Goal: Task Accomplishment & Management: Use online tool/utility

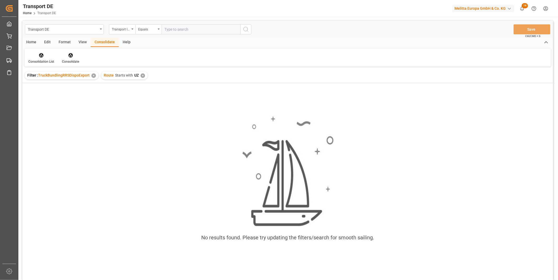
drag, startPoint x: 144, startPoint y: 75, endPoint x: 132, endPoint y: 57, distance: 21.5
click at [143, 76] on div "Route Starts with UZ ✕" at bounding box center [124, 76] width 46 height 8
click at [143, 78] on div "Route Starts with UZ ✕" at bounding box center [124, 76] width 46 height 8
drag, startPoint x: 143, startPoint y: 78, endPoint x: 143, endPoint y: 74, distance: 4.2
click at [144, 74] on div "Route Starts with UZ ✕" at bounding box center [124, 76] width 46 height 8
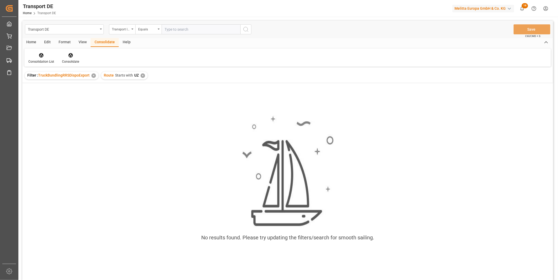
click at [143, 75] on div "✕" at bounding box center [142, 76] width 4 height 4
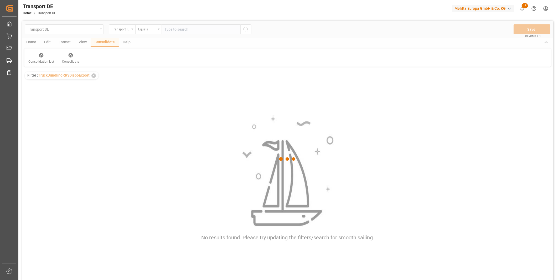
click at [119, 32] on div "Transport ID Logward" at bounding box center [122, 29] width 26 height 10
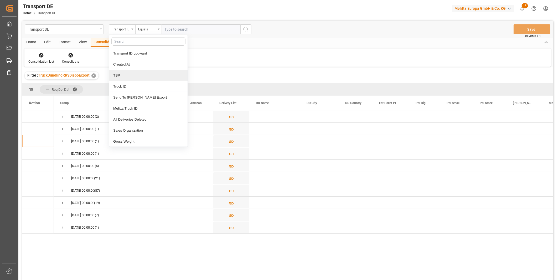
click at [125, 75] on div "TSP" at bounding box center [148, 75] width 78 height 11
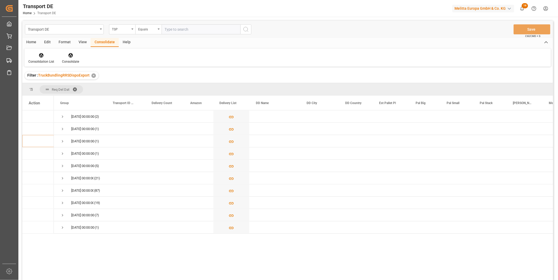
click at [145, 24] on div "Transport DE TSP Equals Save Ctrl/CMD + S" at bounding box center [287, 29] width 530 height 17
click at [146, 30] on div "Equals" at bounding box center [147, 29] width 18 height 6
click at [151, 85] on div "Starts with" at bounding box center [175, 86] width 78 height 11
type input "Mage"
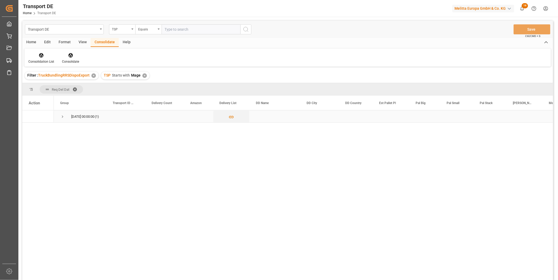
click at [60, 117] on span "Press SPACE to select this row." at bounding box center [62, 116] width 5 height 5
click at [32, 129] on input "Press Space to toggle row selection (unchecked)" at bounding box center [31, 129] width 5 height 5
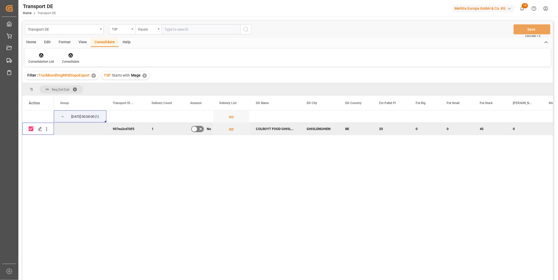
click at [32, 129] on input "Press Space to toggle row selection (checked)" at bounding box center [31, 129] width 5 height 5
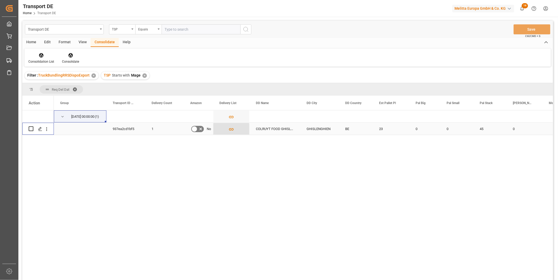
click at [233, 128] on icon "Press SPACE to select this row." at bounding box center [231, 130] width 6 height 6
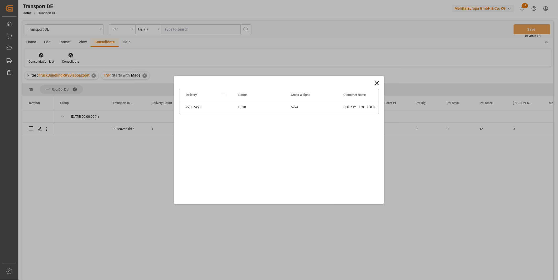
click at [373, 81] on icon at bounding box center [376, 83] width 7 height 7
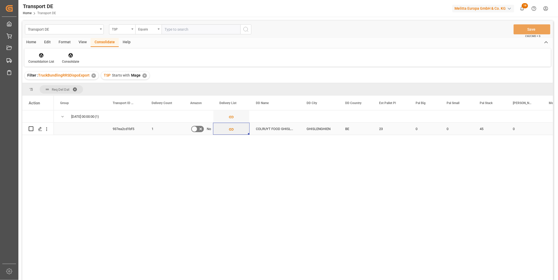
click at [32, 130] on input "Press Space to toggle row selection (unchecked)" at bounding box center [31, 129] width 5 height 5
checkbox input "true"
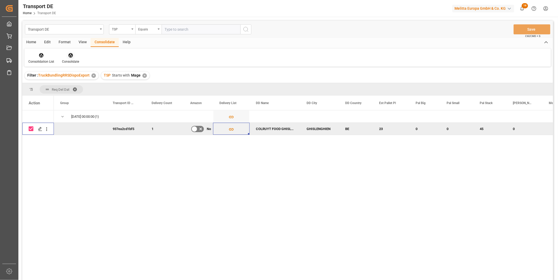
click at [72, 61] on div "Consolidate" at bounding box center [70, 61] width 17 height 5
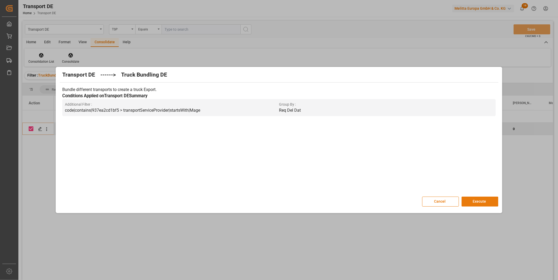
drag, startPoint x: 489, startPoint y: 204, endPoint x: 485, endPoint y: 204, distance: 4.2
click at [489, 204] on button "Execute" at bounding box center [479, 202] width 37 height 10
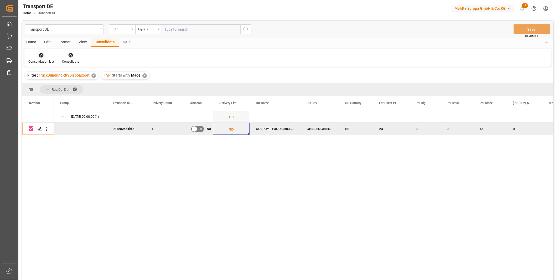
click at [43, 57] on icon at bounding box center [41, 55] width 5 height 5
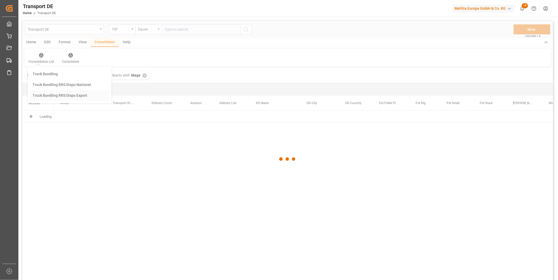
click at [67, 96] on div "Transport DE TSP Equals Save Ctrl/CMD + S Home Edit Format View Consolidate Hel…" at bounding box center [287, 158] width 530 height 274
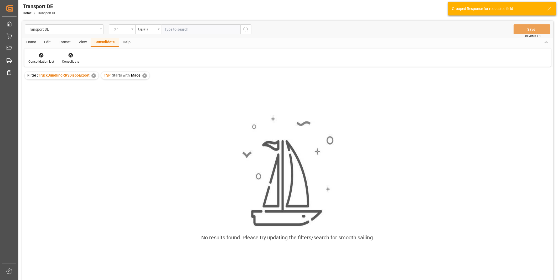
click at [143, 76] on div "✕" at bounding box center [144, 76] width 4 height 4
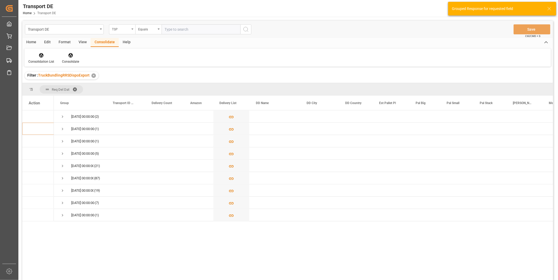
click at [120, 26] on div "TSP" at bounding box center [121, 29] width 18 height 6
type input "Route"
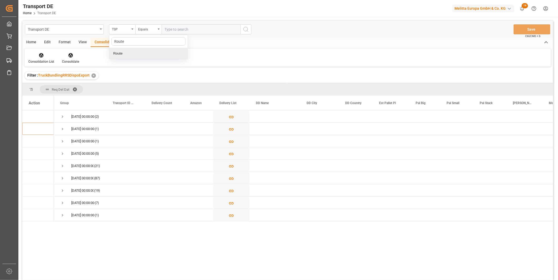
click at [127, 57] on div "Route" at bounding box center [148, 53] width 78 height 11
click at [153, 28] on div "Equals" at bounding box center [147, 29] width 18 height 6
click at [154, 85] on div "Starts with" at bounding box center [175, 86] width 78 height 11
type input "FR"
click at [247, 36] on div "Transport DE Route Starts with FR Save Ctrl/CMD + S" at bounding box center [287, 29] width 530 height 17
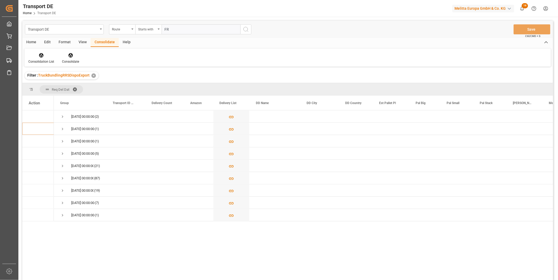
click at [247, 32] on icon "search button" at bounding box center [246, 29] width 6 height 6
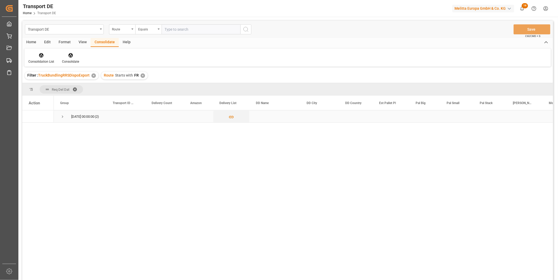
click at [58, 118] on div "17.09.2025 00:00:00 (2)" at bounding box center [80, 117] width 53 height 12
click at [63, 117] on span "Press SPACE to select this row." at bounding box center [62, 116] width 5 height 5
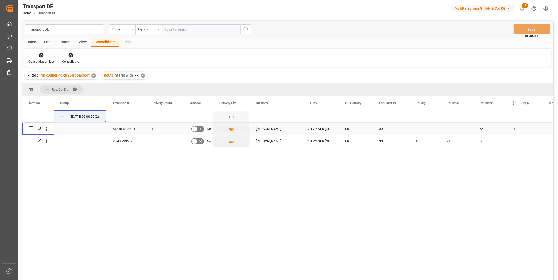
click at [30, 129] on input "Press Space to toggle row selection (unchecked)" at bounding box center [31, 129] width 5 height 5
checkbox input "true"
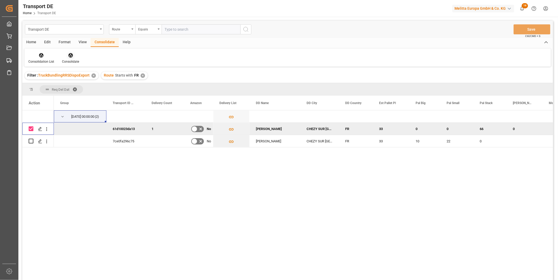
click at [66, 54] on div at bounding box center [70, 56] width 17 height 6
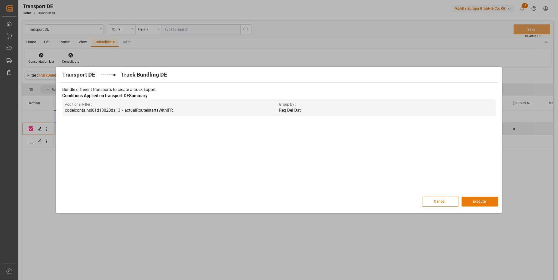
click at [475, 201] on button "Execute" at bounding box center [479, 202] width 37 height 10
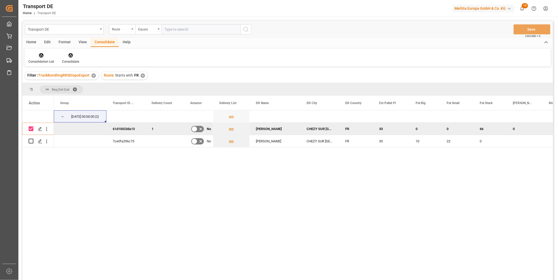
click at [36, 57] on div at bounding box center [41, 56] width 26 height 6
click at [69, 94] on div "Transport DE Route Equals Save Ctrl/CMD + S Home Edit Format View Consolidate H…" at bounding box center [287, 158] width 530 height 274
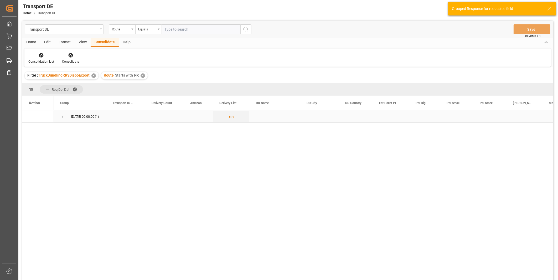
click at [61, 116] on span "Press SPACE to select this row." at bounding box center [62, 116] width 5 height 5
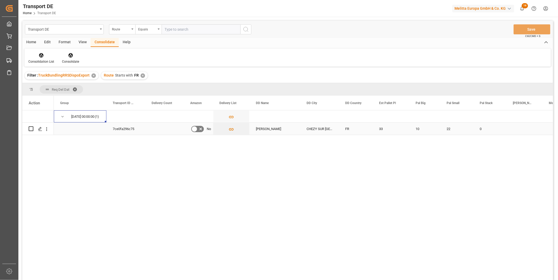
click at [30, 129] on input "Press Space to toggle row selection (unchecked)" at bounding box center [31, 129] width 5 height 5
checkbox input "true"
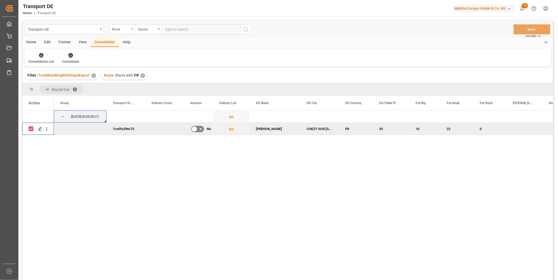
click at [69, 60] on div "Consolidate" at bounding box center [70, 61] width 17 height 5
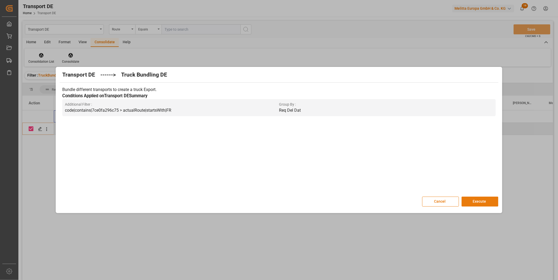
click at [492, 204] on button "Execute" at bounding box center [479, 202] width 37 height 10
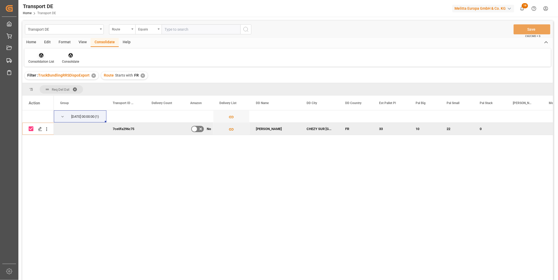
click at [31, 54] on div at bounding box center [41, 56] width 26 height 6
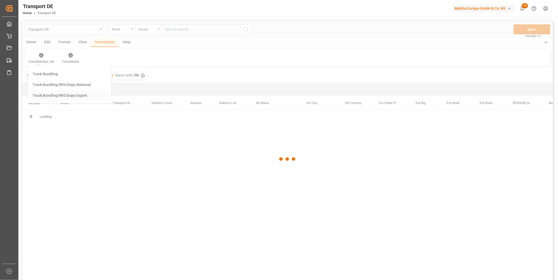
click at [53, 97] on div "Transport DE Route Equals Save Ctrl/CMD + S Home Edit Format View Consolidate H…" at bounding box center [287, 158] width 530 height 274
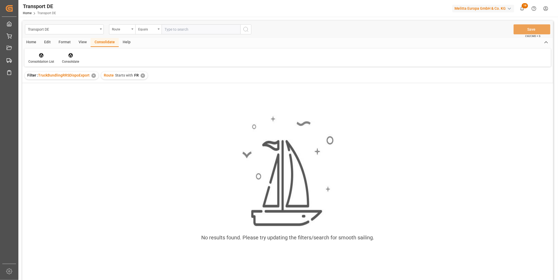
click at [143, 74] on div "✕" at bounding box center [142, 76] width 4 height 4
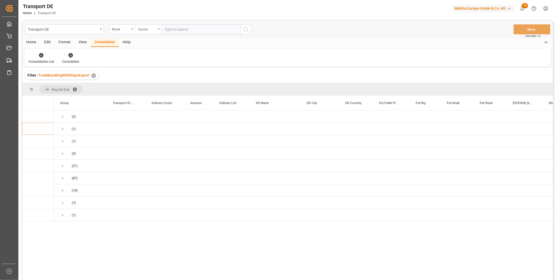
click at [143, 27] on div "Equals" at bounding box center [147, 29] width 18 height 6
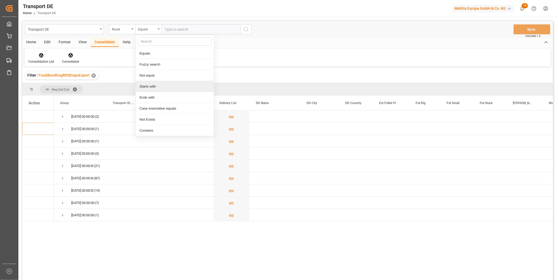
click at [144, 89] on div "Starts with" at bounding box center [175, 86] width 78 height 11
type input "PL"
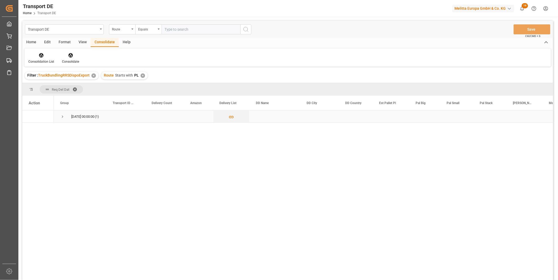
click at [61, 118] on span "Press SPACE to select this row." at bounding box center [62, 116] width 5 height 5
click at [39, 127] on icon "Press SPACE to select this row." at bounding box center [40, 129] width 4 height 4
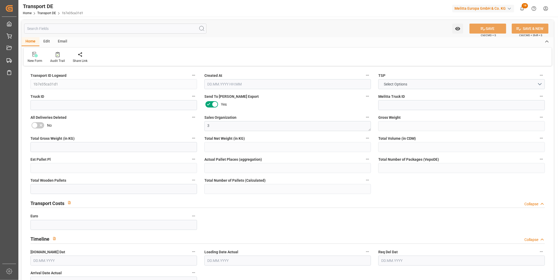
type input "1010"
type input "789.12"
type input "640.32"
type input "6589.44"
type input "4"
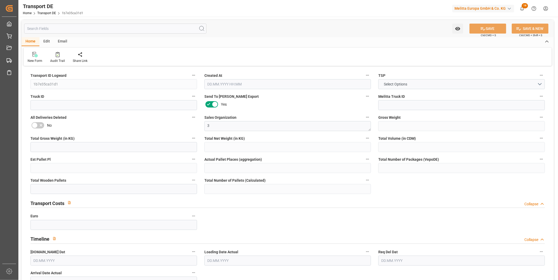
type input "0"
type input "8"
type input "0"
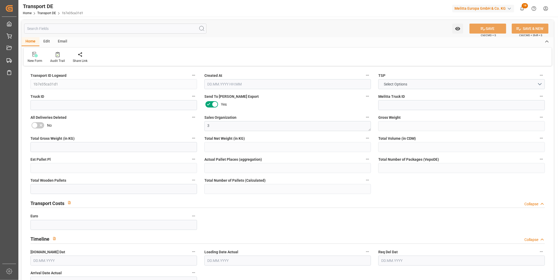
type input "87"
type input "0"
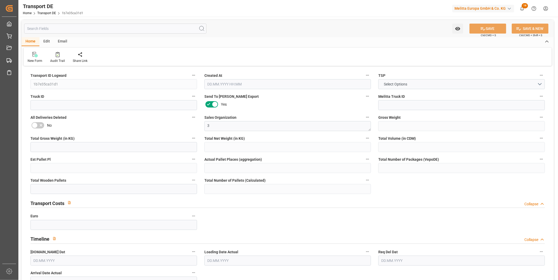
type input "0"
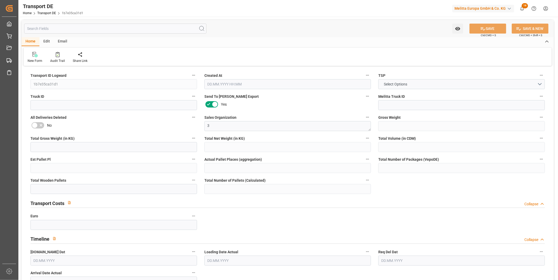
type input "0"
type input "8"
type input "0"
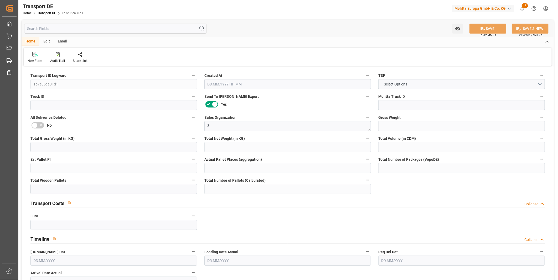
type input "0"
type input "249.9226"
type input "12.09.2025 09:32"
type input "[DATE]"
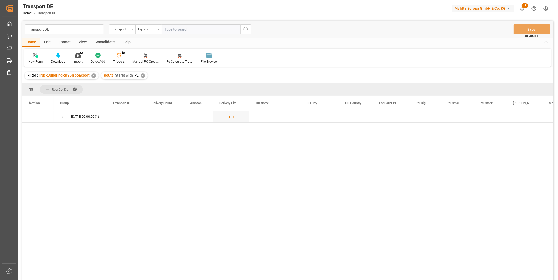
click at [101, 42] on div "Consolidate" at bounding box center [105, 42] width 28 height 9
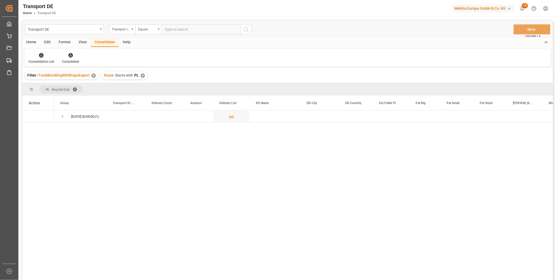
click at [34, 57] on div at bounding box center [41, 56] width 26 height 6
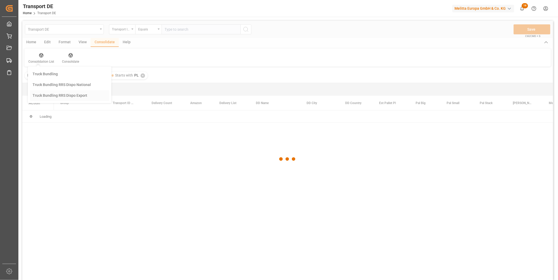
click at [49, 101] on div "Transport DE Transport ID Logward Equals Save Ctrl/CMD + S Home Edit Format Vie…" at bounding box center [287, 158] width 530 height 274
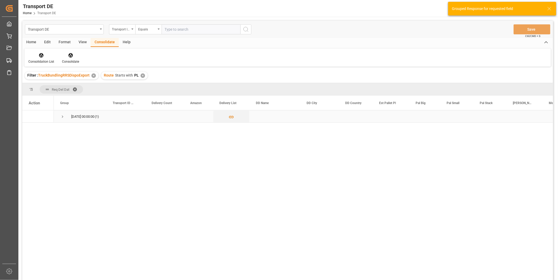
click at [60, 118] on div "22.09.2025 00:00:00 (1)" at bounding box center [80, 117] width 53 height 12
click at [63, 116] on span "Press SPACE to select this row." at bounding box center [62, 116] width 5 height 5
click at [30, 129] on input "Press Space to toggle row selection (unchecked)" at bounding box center [31, 129] width 5 height 5
checkbox input "true"
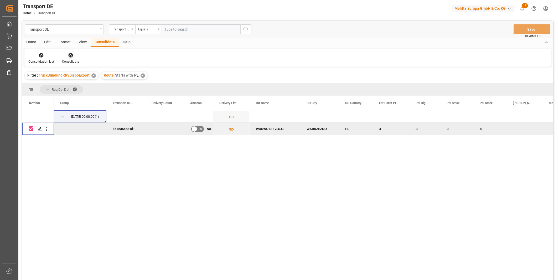
click at [71, 54] on icon at bounding box center [70, 55] width 4 height 4
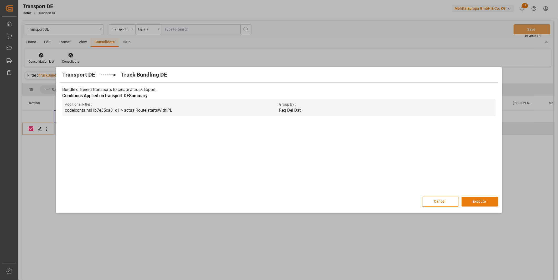
click at [477, 200] on button "Execute" at bounding box center [479, 202] width 37 height 10
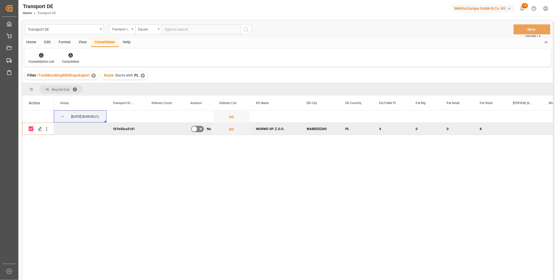
click at [41, 59] on div "Consolidation List" at bounding box center [41, 61] width 26 height 5
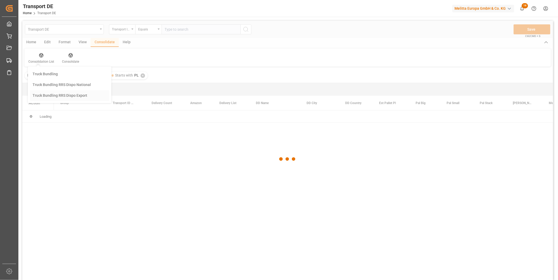
click at [72, 94] on div "Transport DE Transport ID Logward Equals Save Ctrl/CMD + S Home Edit Format Vie…" at bounding box center [287, 158] width 530 height 274
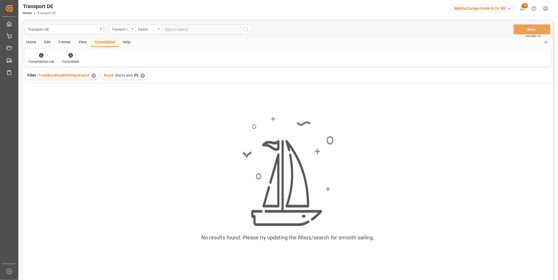
click at [142, 76] on div "✕" at bounding box center [142, 76] width 4 height 4
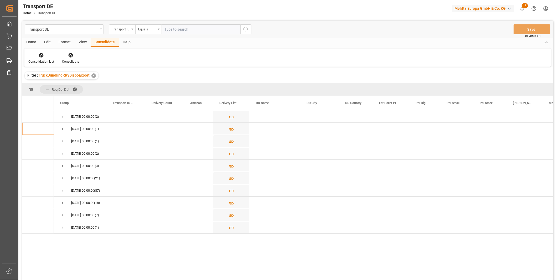
click at [122, 32] on div "Transport ID Logward" at bounding box center [122, 29] width 26 height 10
type input "Route"
click at [132, 55] on div "Route" at bounding box center [148, 53] width 78 height 11
click at [153, 31] on div "Equals" at bounding box center [147, 29] width 18 height 6
click at [147, 89] on div "Starts with" at bounding box center [175, 86] width 78 height 11
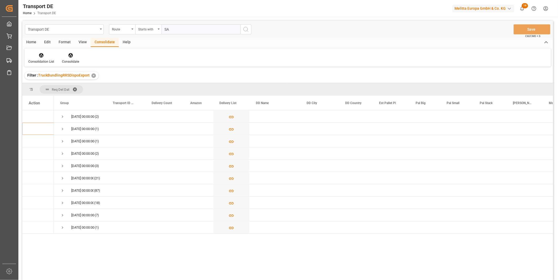
type input "SA"
click at [242, 30] on button "search button" at bounding box center [245, 29] width 11 height 10
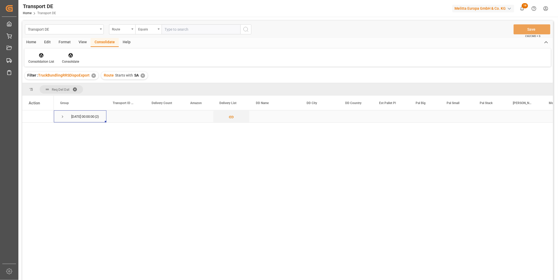
click at [65, 118] on span "22.07.2025 00:00:00 (2)" at bounding box center [80, 117] width 40 height 12
click at [59, 119] on div "22.07.2025 00:00:00 (2)" at bounding box center [80, 117] width 53 height 12
click at [61, 118] on span "Press SPACE to select this row." at bounding box center [62, 116] width 5 height 5
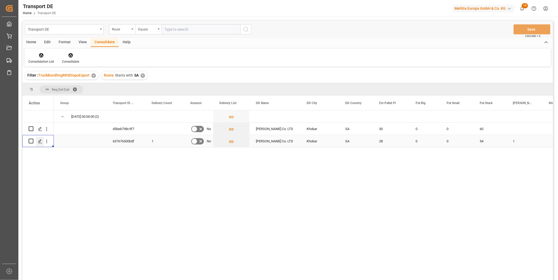
click at [40, 140] on icon "Press SPACE to select this row." at bounding box center [40, 141] width 4 height 4
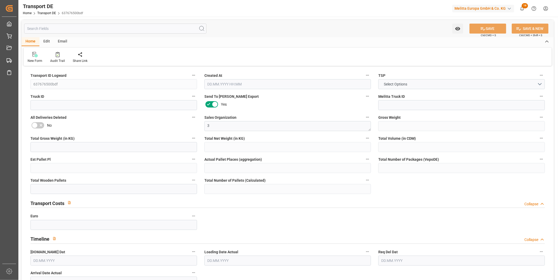
type input "8341"
type input "6545.24"
type input "4979.97"
type input "48577.64"
type input "28"
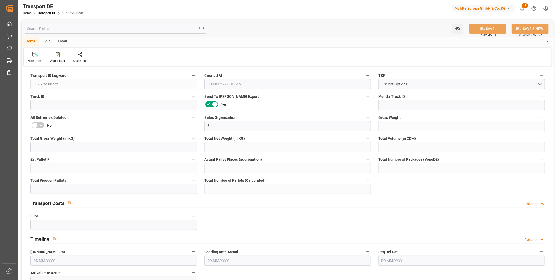
type input "0"
type input "55"
type input "0"
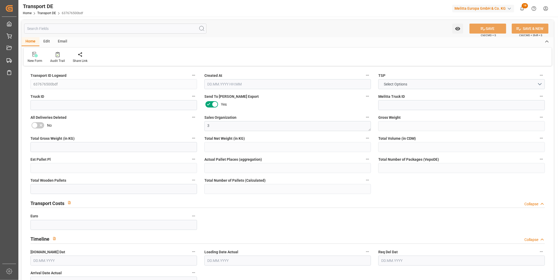
type input "0"
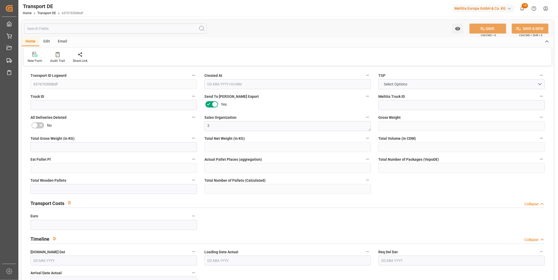
type input "0"
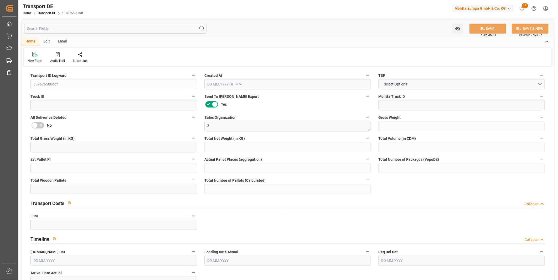
type input "0"
type input "54"
type input "0"
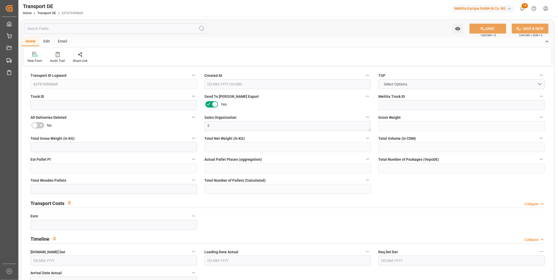
type input "0"
type input "1"
type input "0"
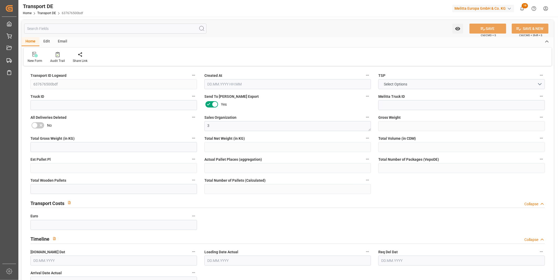
type input "39.586"
type input "0"
type input "05.09.2025 10:32"
type input "22.07.2025"
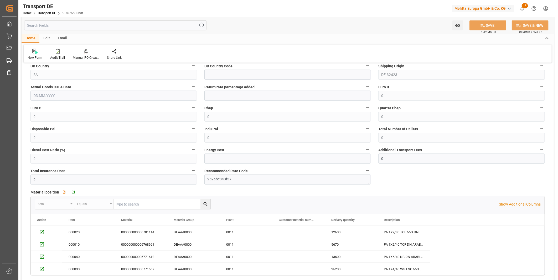
scroll to position [437, 0]
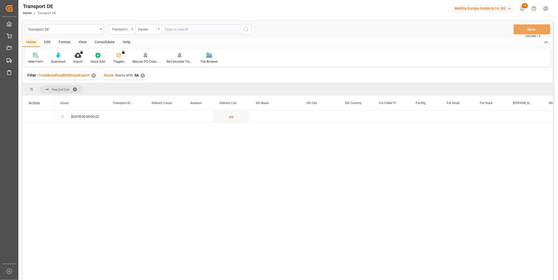
click at [105, 40] on div "Consolidate" at bounding box center [105, 42] width 28 height 9
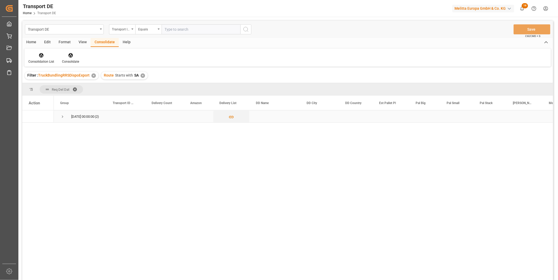
click at [65, 114] on span "Press SPACE to select this row." at bounding box center [62, 117] width 5 height 12
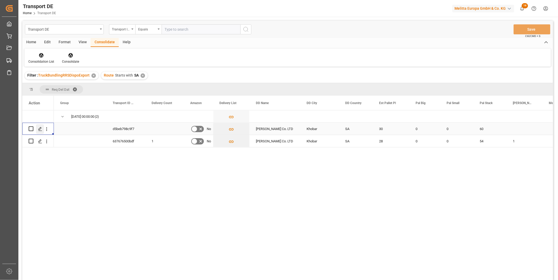
click at [42, 128] on icon "Press SPACE to select this row." at bounding box center [40, 129] width 4 height 4
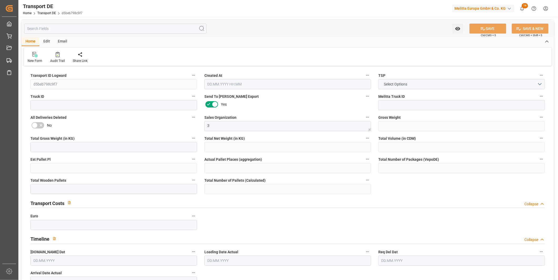
type input "9000"
type input "7290"
type input "5589"
type input "55836"
type input "30"
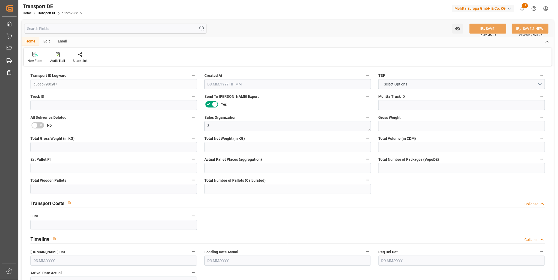
type input "0"
type input "60"
type input "0"
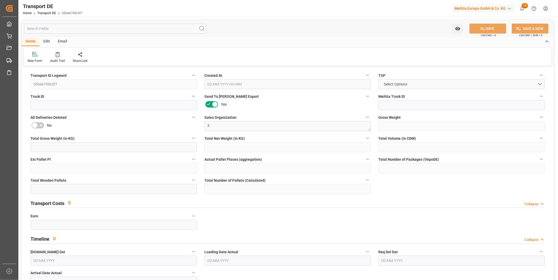
type input "0"
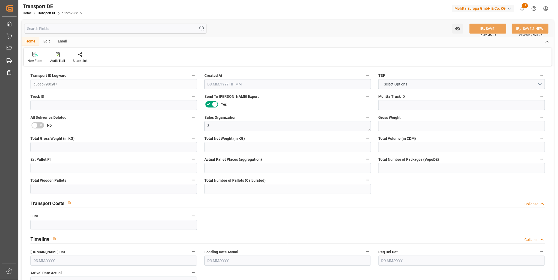
type input "0"
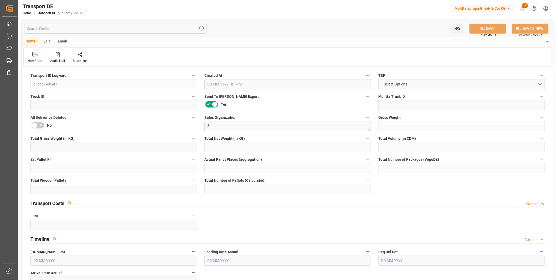
type input "0"
type input "60"
type input "0"
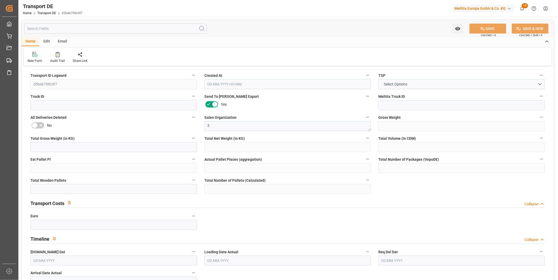
type input "0"
type input "05.09.2025 10:32"
type input "22.07.2025"
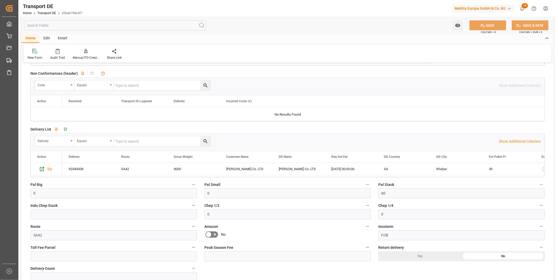
scroll to position [408, 0]
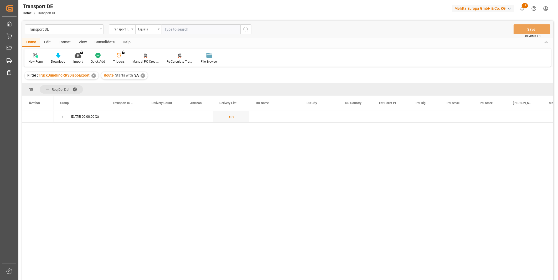
click at [108, 38] on div "Consolidate" at bounding box center [105, 42] width 28 height 9
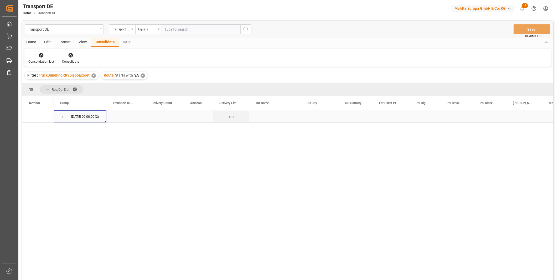
click at [63, 118] on span "Press SPACE to select this row." at bounding box center [62, 116] width 5 height 5
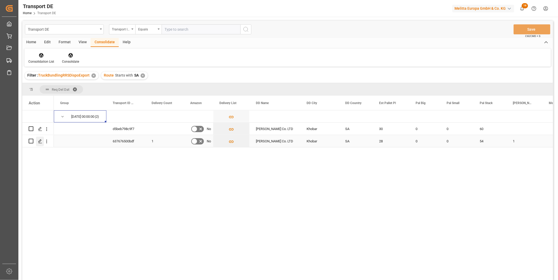
click at [40, 143] on icon "Press SPACE to select this row." at bounding box center [40, 141] width 4 height 4
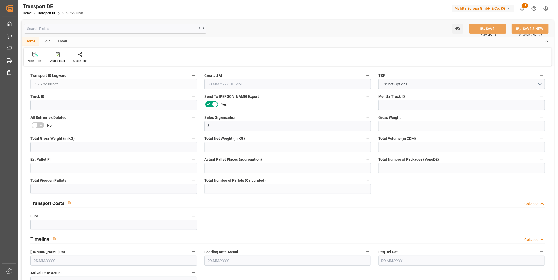
type input "8341"
type input "6545.24"
type input "4979.97"
type input "48577.64"
type input "28"
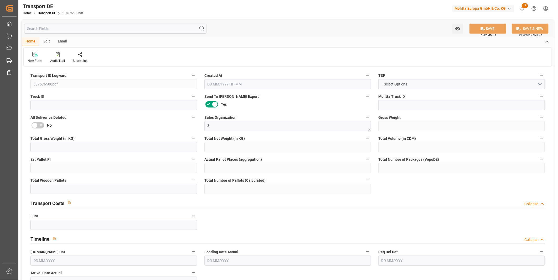
type input "0"
type input "55"
type input "0"
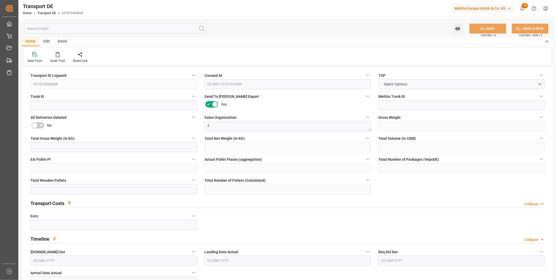
type input "0"
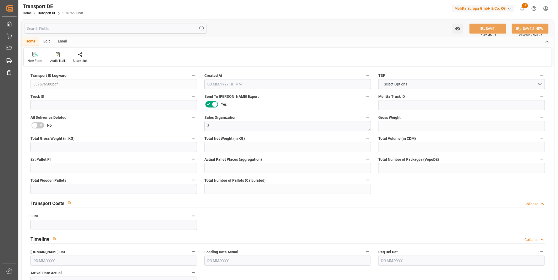
type input "0"
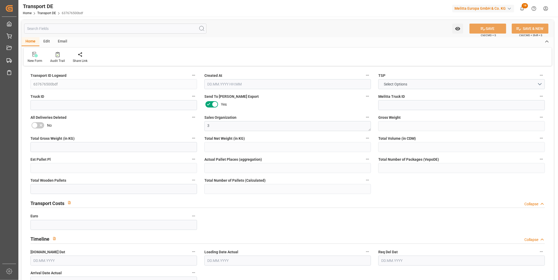
type input "0"
type input "54"
type input "0"
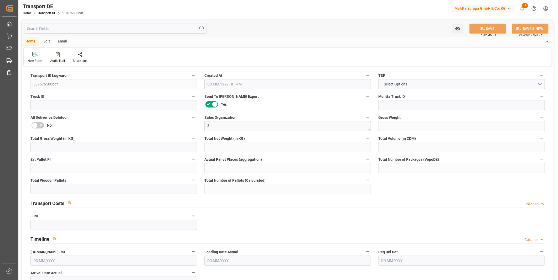
type input "0"
type input "1"
type input "0"
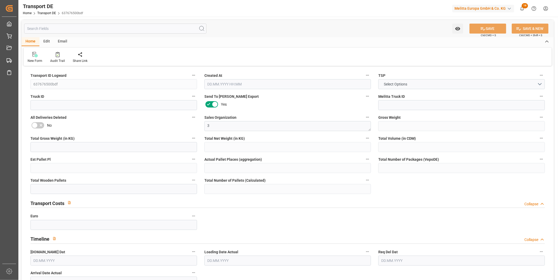
type input "39.586"
type input "0"
type input "05.09.2025 10:32"
type input "22.07.2025"
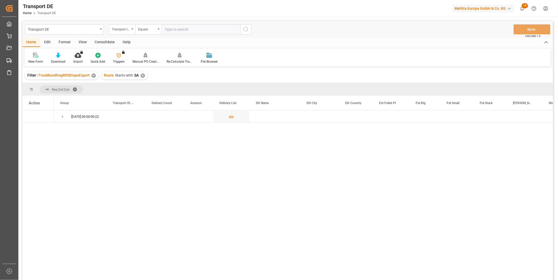
click at [97, 42] on div "Consolidate" at bounding box center [105, 42] width 28 height 9
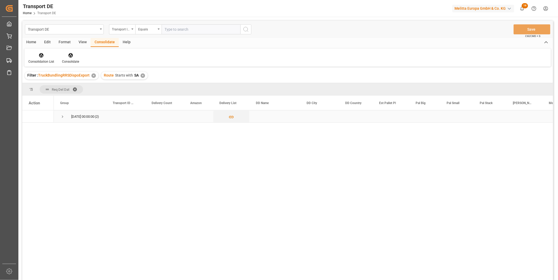
click at [61, 119] on span "Press SPACE to select this row." at bounding box center [62, 116] width 5 height 5
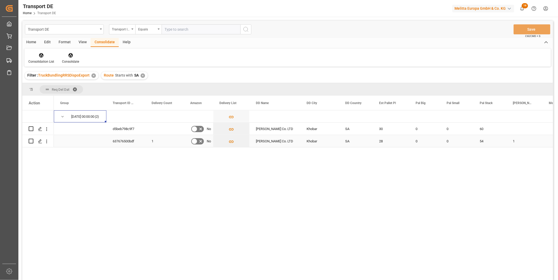
click at [30, 143] on input "Press Space to toggle row selection (unchecked)" at bounding box center [31, 141] width 5 height 5
checkbox input "true"
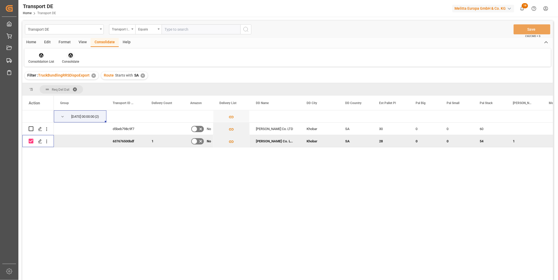
click at [67, 59] on div "Consolidate" at bounding box center [70, 61] width 17 height 5
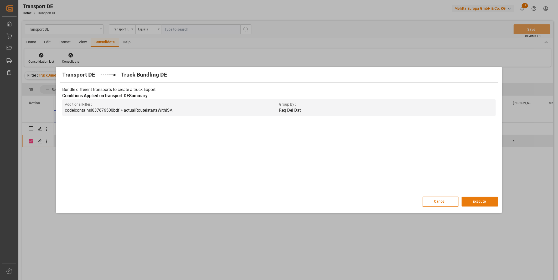
click at [484, 203] on button "Execute" at bounding box center [479, 202] width 37 height 10
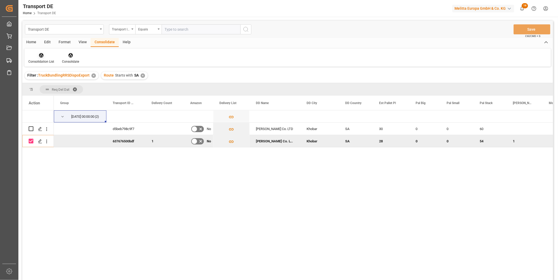
click at [39, 60] on div "Consolidation List" at bounding box center [41, 61] width 26 height 5
click at [69, 93] on div "Transport DE Transport ID Logward Equals Save Ctrl/CMD + S Home Edit Format Vie…" at bounding box center [287, 158] width 530 height 274
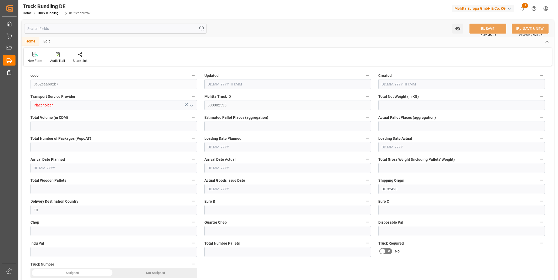
type input "5419.398"
type input "55752.84"
type input "33"
type input "0"
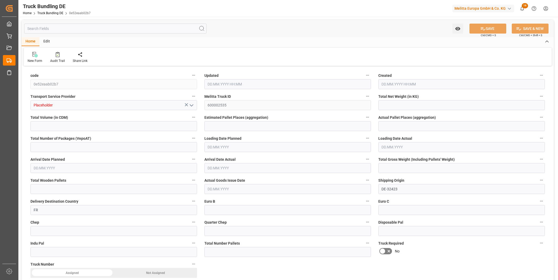
type input "8695"
type input "66"
type input "0"
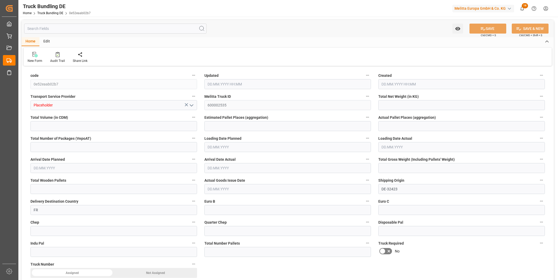
type input "0"
type input "12.09.2025 10:25"
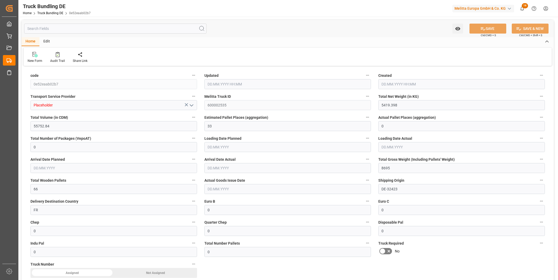
type input "12.09.2025 10:25"
type input "15.09.2025"
type input "17.09.2025"
type input "12.09.2025"
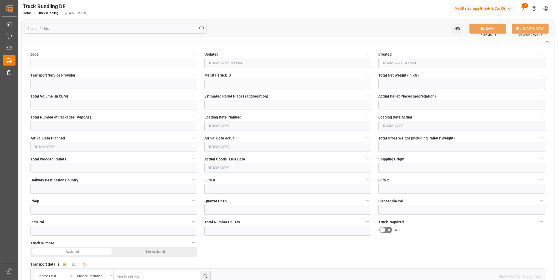
type input "49295b77f203"
type input "Raben PL"
type input "600002537"
type input "DE-32423"
type input "PL"
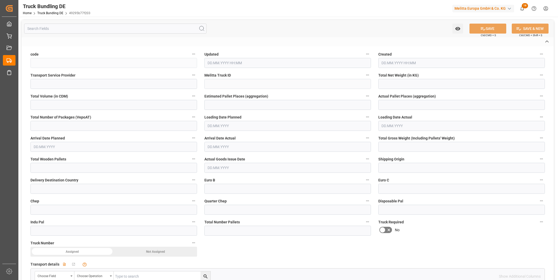
type textarea "0000026215"
type textarea "WORWO SP. Z.O.O."
type textarea "UL. MIKOLAJA Z RYNSKA 42"
type textarea "87-200"
type textarea "WABRZEZNO"
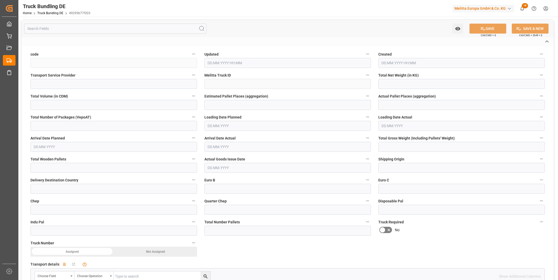
type textarea "87"
type input "640.32"
type input "6589.44"
type input "4"
type input "0"
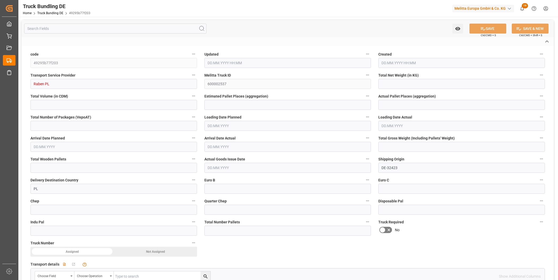
type input "0"
type input "1010"
type input "8"
type input "0"
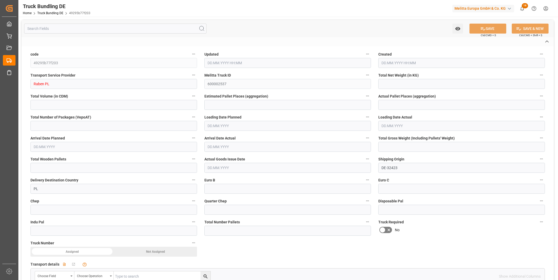
type input "0"
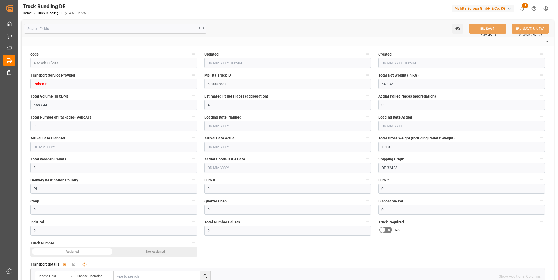
type input "[DATE] 10:26"
type input "[DATE]"
